Goal: Information Seeking & Learning: Learn about a topic

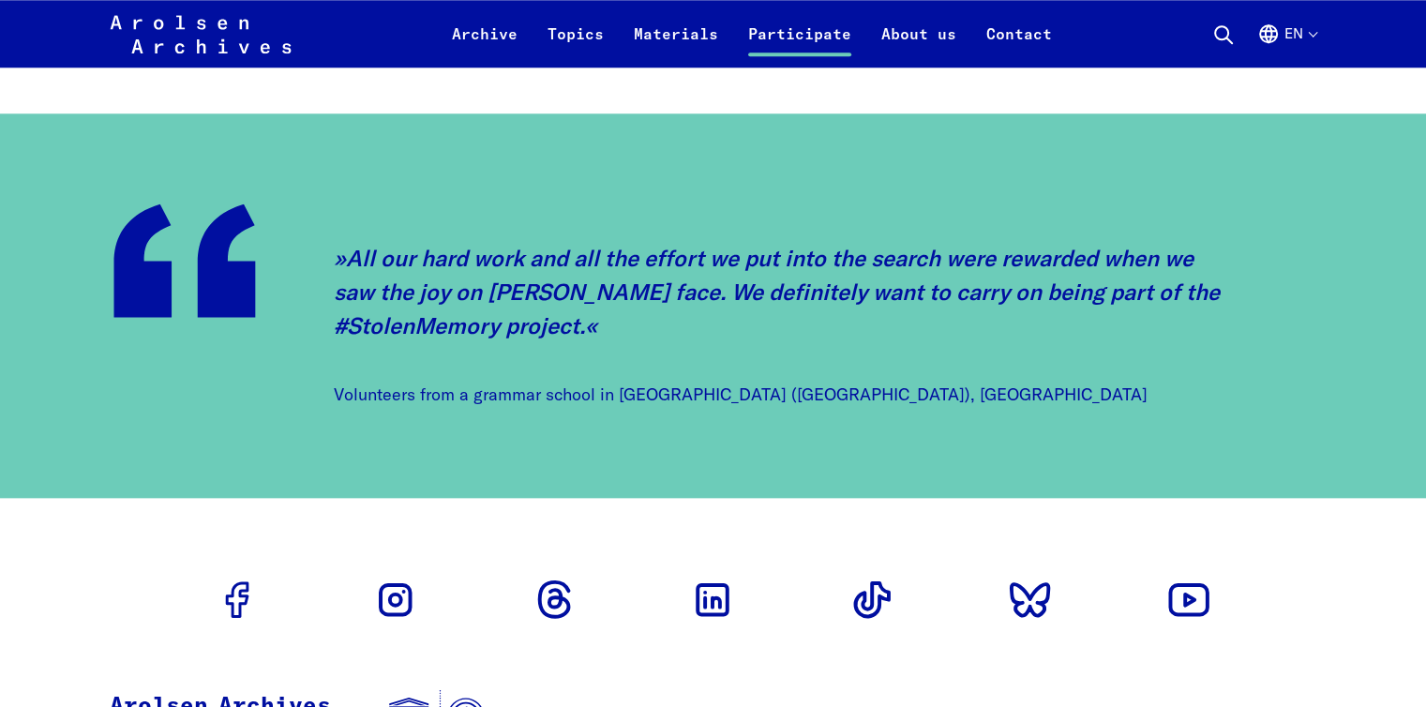
scroll to position [9229, 0]
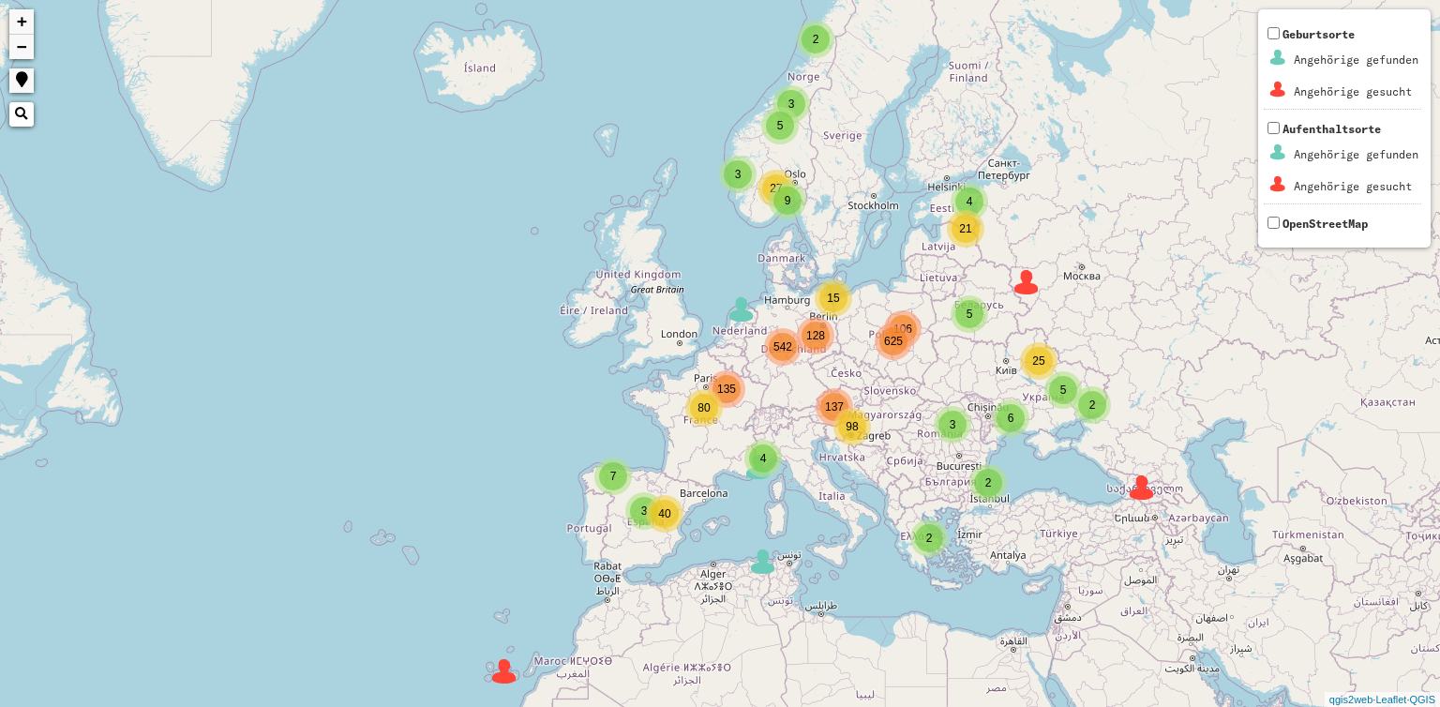
click at [367, 214] on div "2 5 3 3 4 3 9 106 128 137 135 4 2 2 5 27 6 5 2 21 25 7 40 3 4 15 80 542 625 98 …" at bounding box center [720, 353] width 1440 height 707
click at [760, 560] on img at bounding box center [763, 561] width 28 height 28
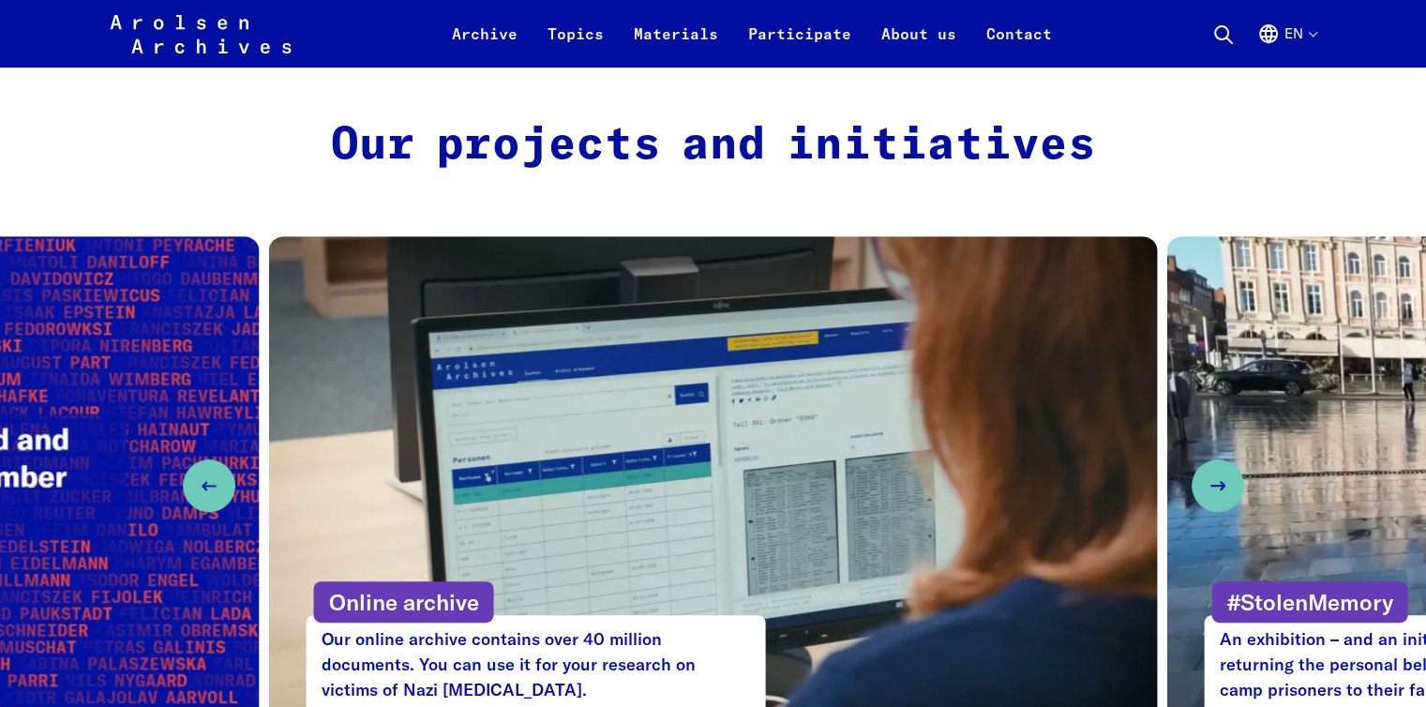
scroll to position [925, 0]
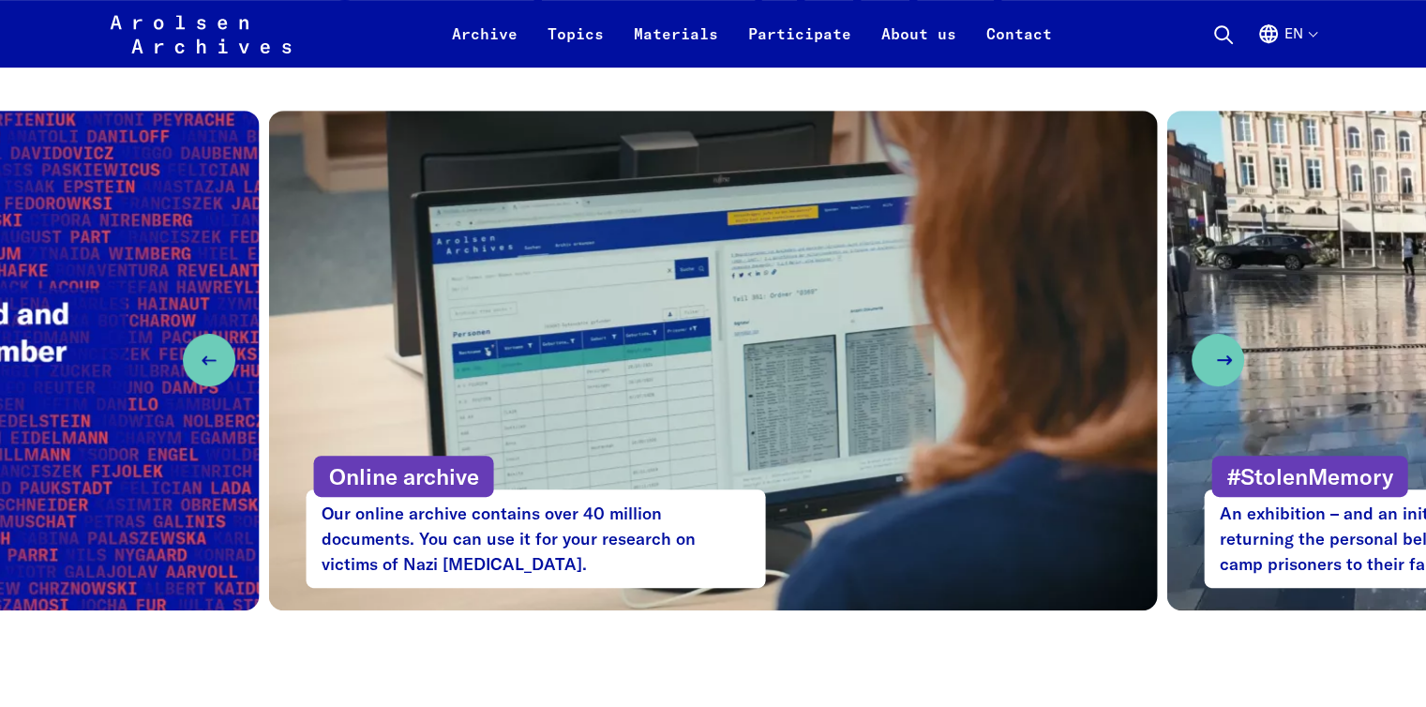
click at [1244, 366] on button "Next slide" at bounding box center [1217, 360] width 52 height 52
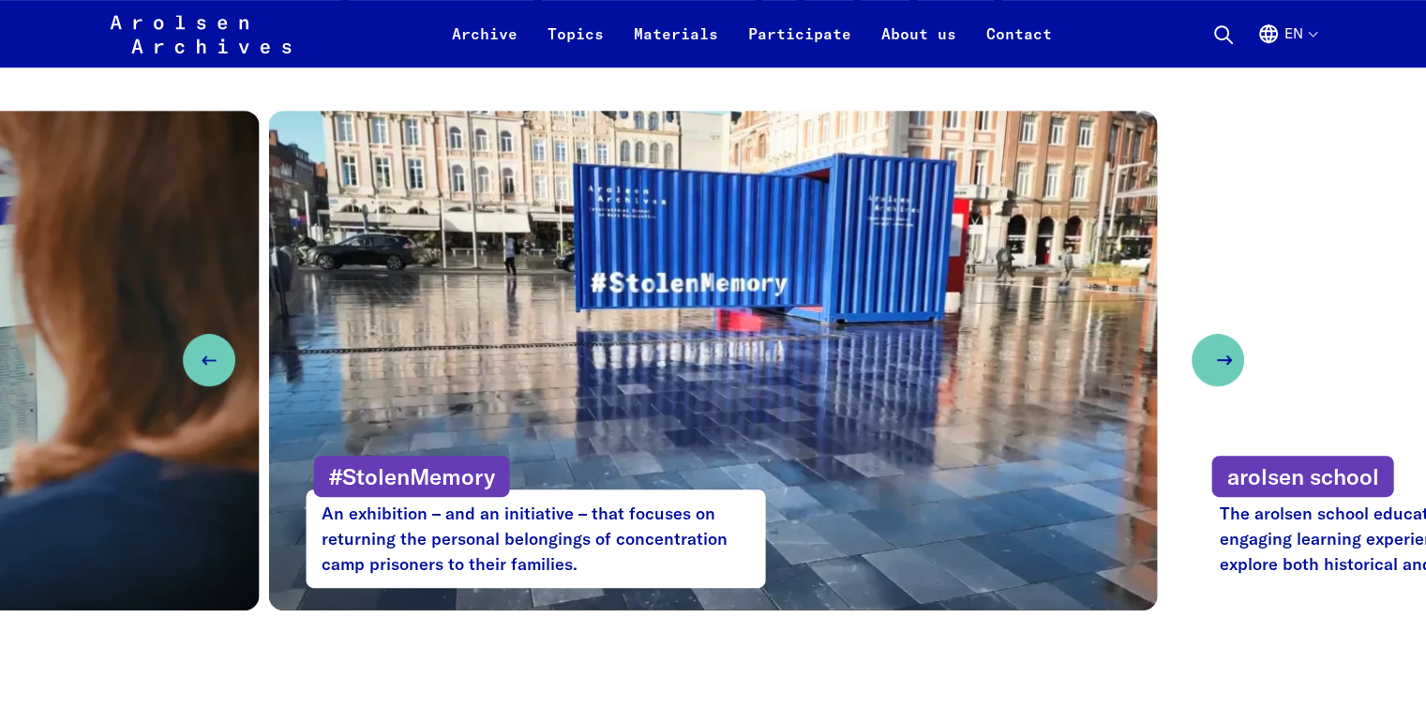
click at [1244, 366] on button "Next slide" at bounding box center [1217, 360] width 52 height 52
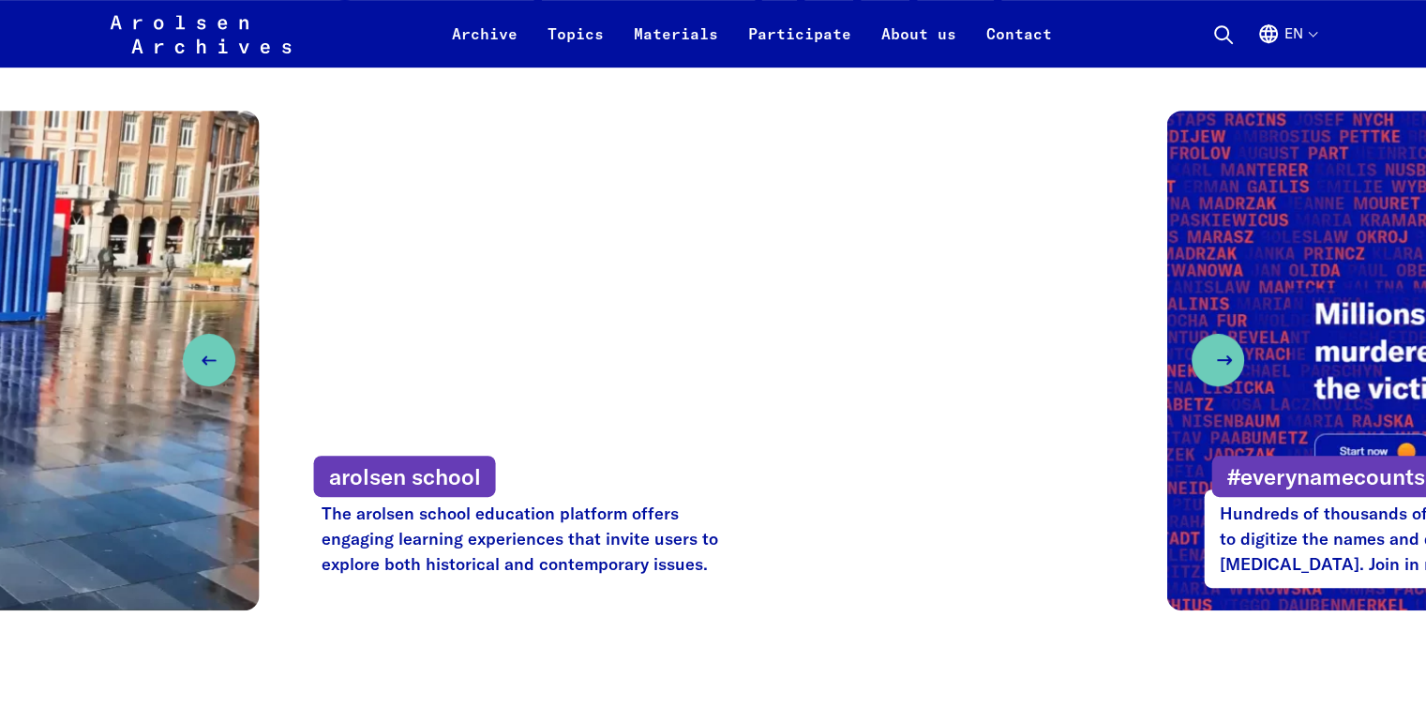
click at [1244, 357] on button "Next slide" at bounding box center [1217, 360] width 52 height 52
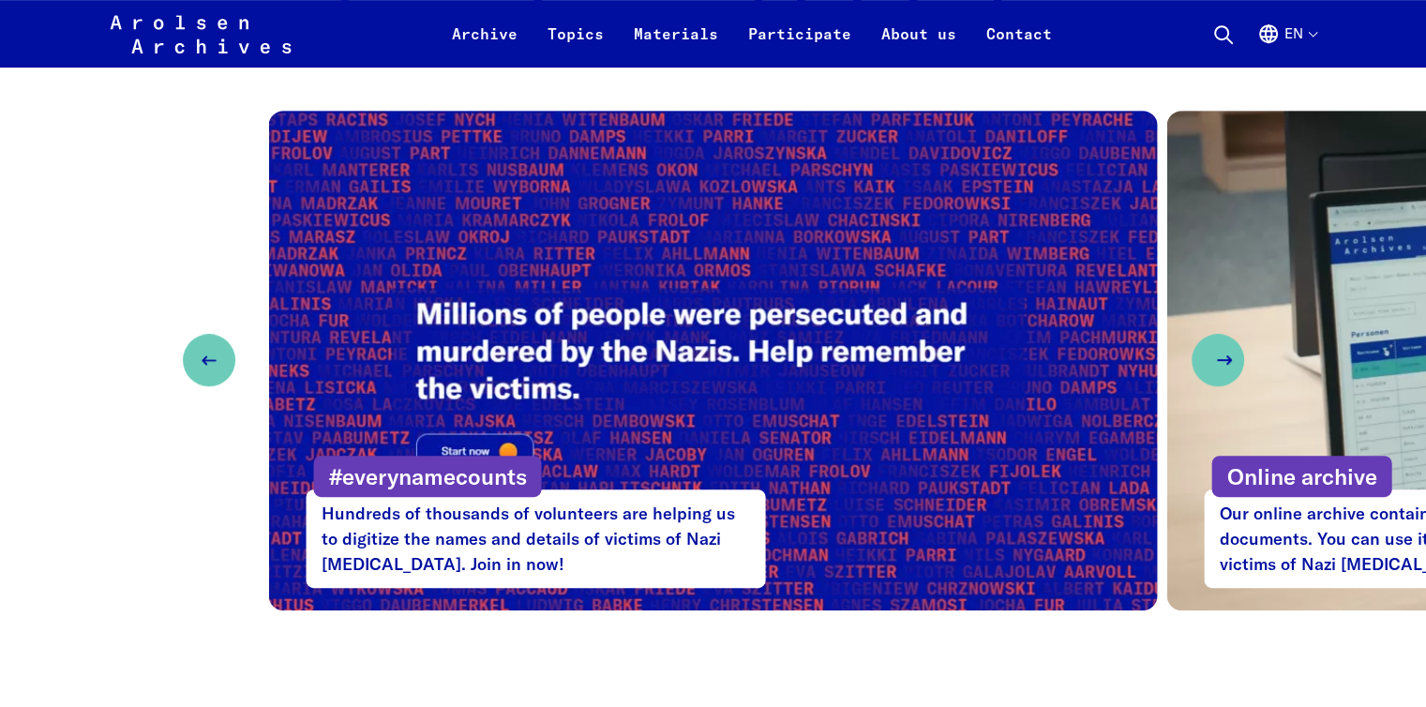
click at [1244, 357] on button "Next slide" at bounding box center [1217, 360] width 52 height 52
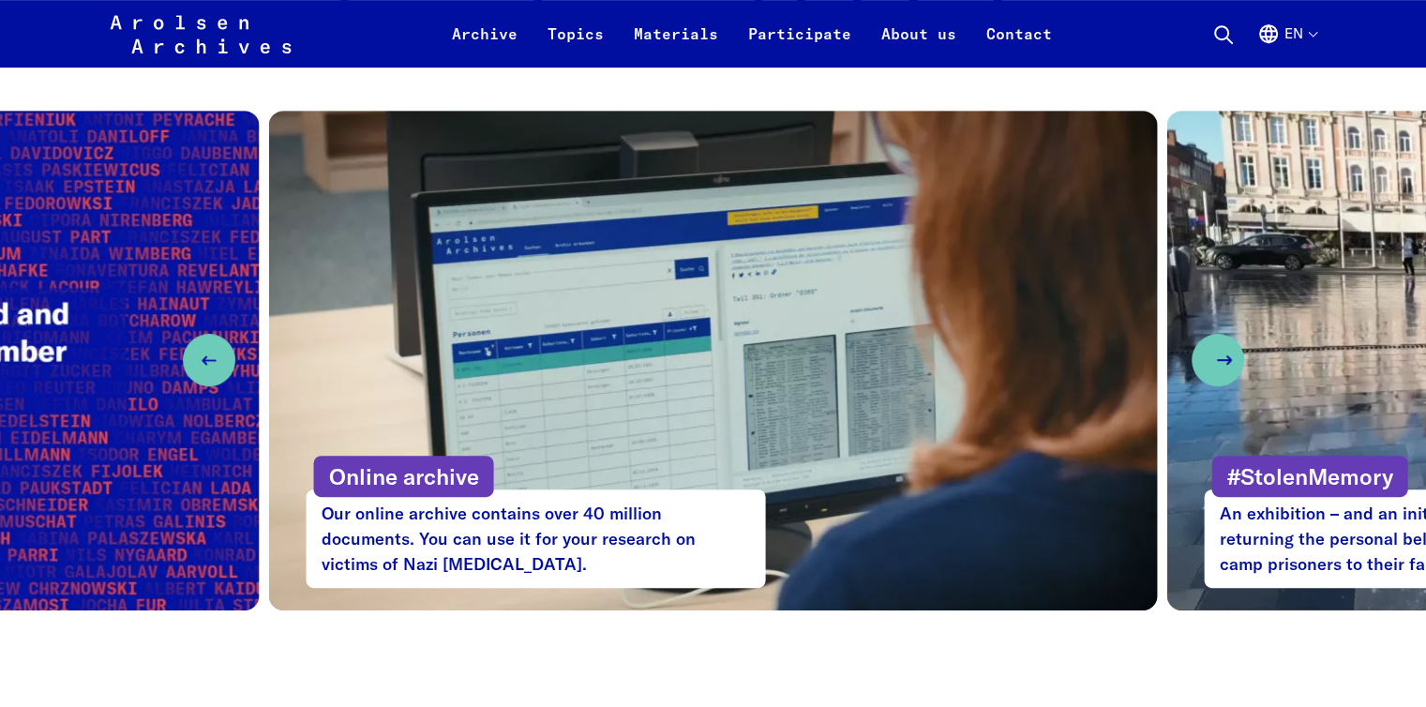
scroll to position [926, 0]
